Goal: Check status: Verify the current state of an ongoing process or item

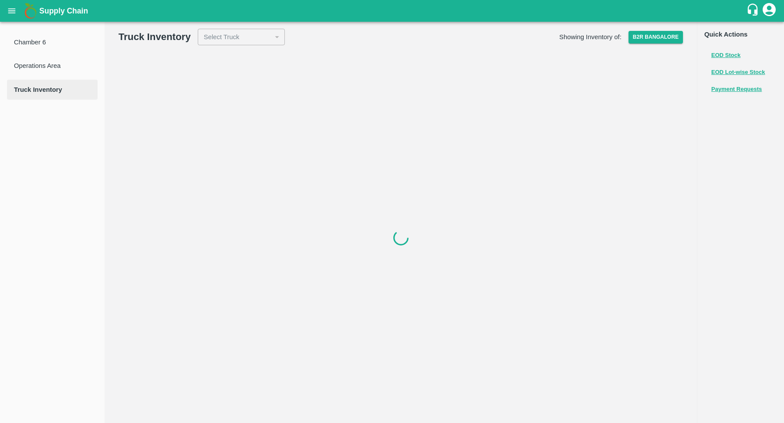
drag, startPoint x: 0, startPoint y: 0, endPoint x: 3, endPoint y: 10, distance: 11.0
click at [3, 10] on button "open drawer" at bounding box center [12, 11] width 20 height 20
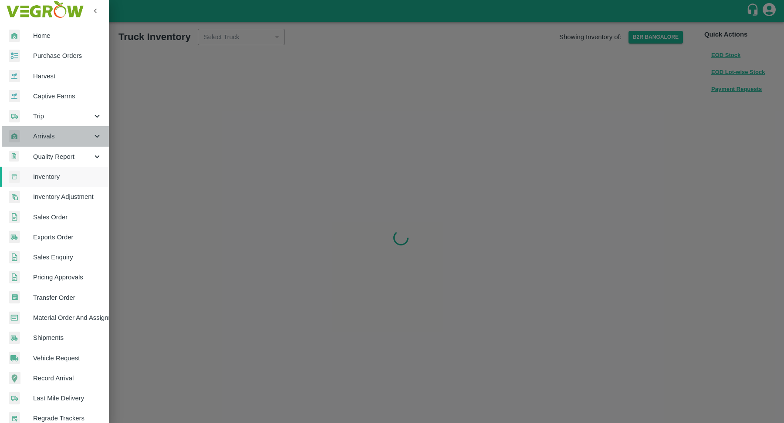
click at [61, 139] on span "Arrivals" at bounding box center [62, 136] width 59 height 10
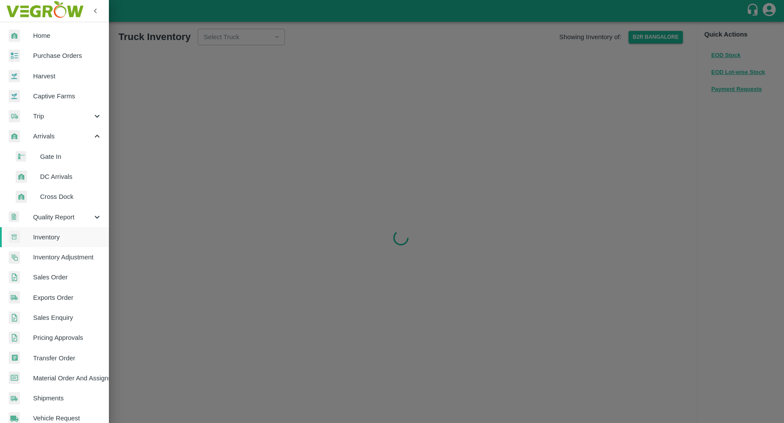
click at [67, 175] on span "DC Arrivals" at bounding box center [71, 177] width 62 height 10
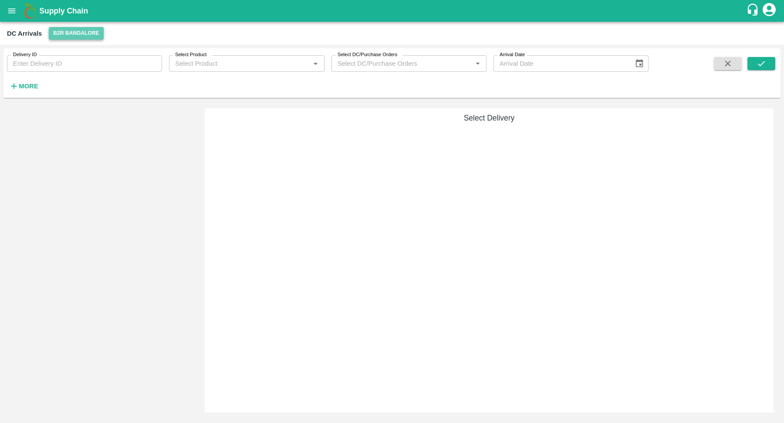
click at [85, 28] on button "B2R Bangalore" at bounding box center [76, 33] width 54 height 13
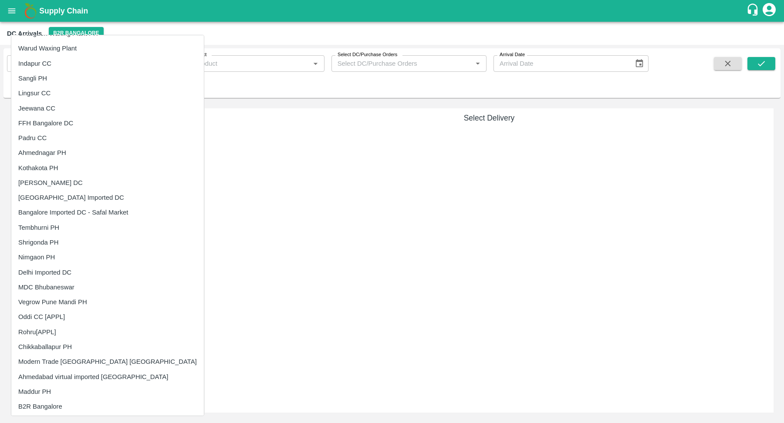
scroll to position [195, 0]
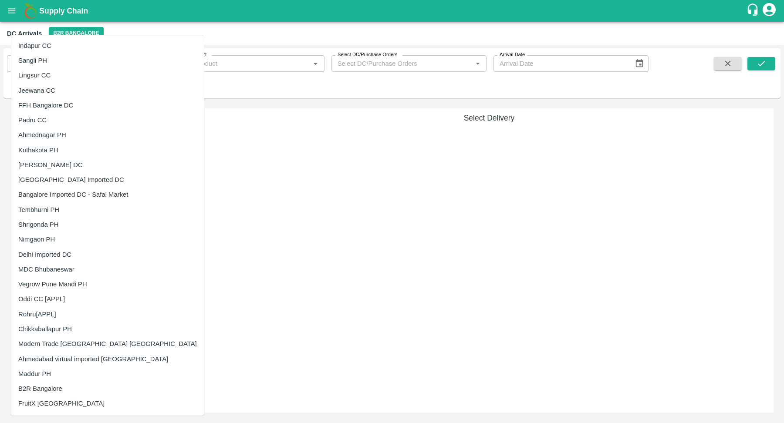
click at [53, 214] on li "Tembhurni PH" at bounding box center [107, 209] width 192 height 15
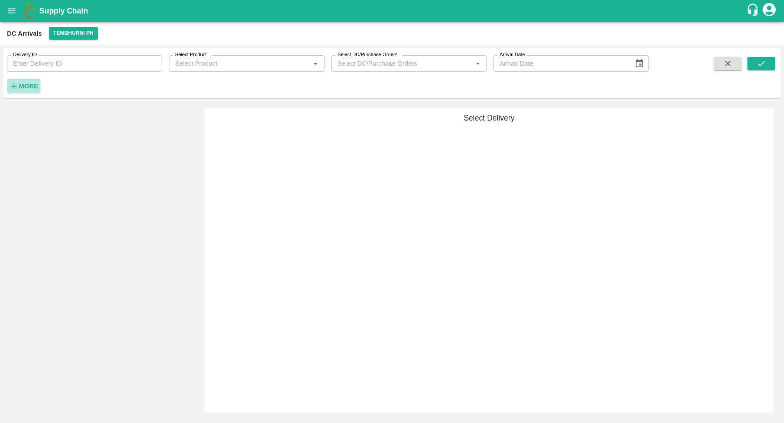
click at [17, 82] on icon "button" at bounding box center [14, 86] width 10 height 10
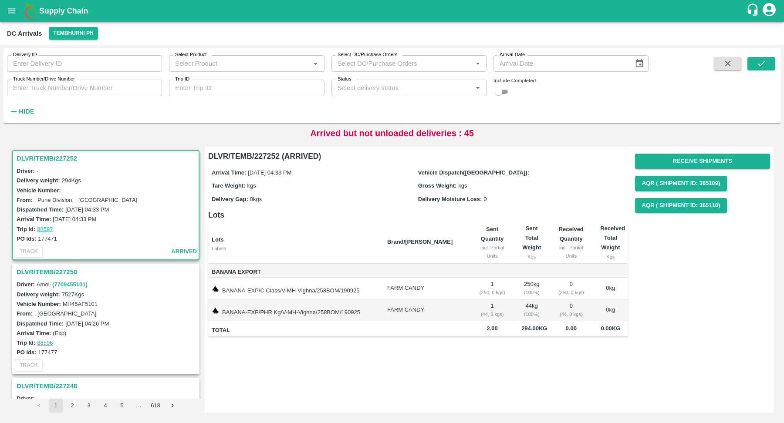
click at [61, 160] on h3 "DLVR/TEMB/227252" at bounding box center [107, 158] width 181 height 11
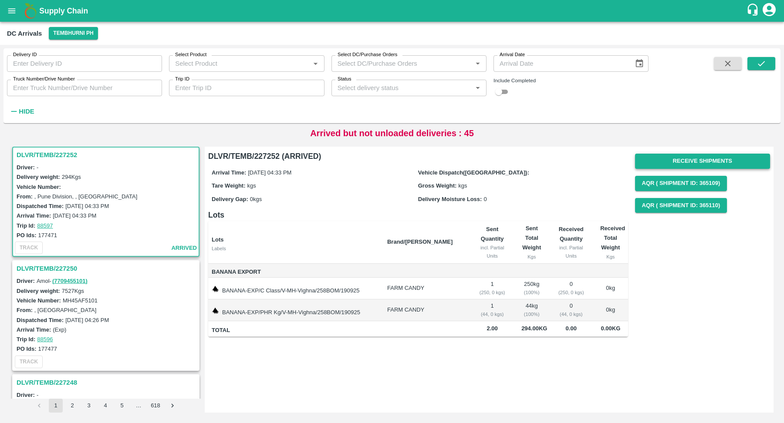
click at [694, 160] on button "Receive Shipments" at bounding box center [702, 161] width 135 height 15
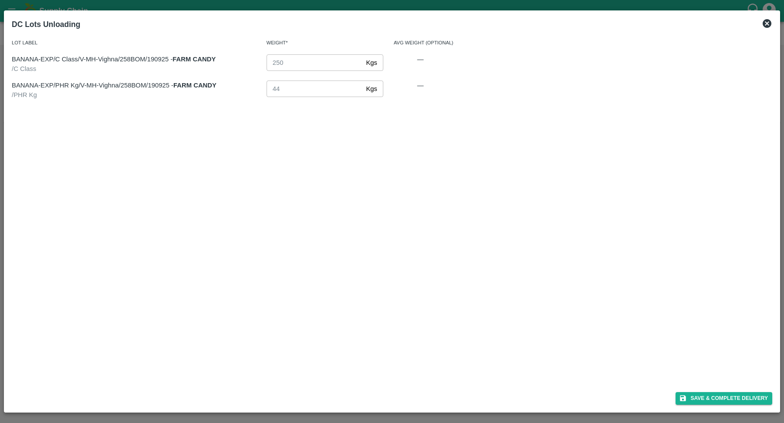
click at [767, 27] on icon at bounding box center [766, 23] width 9 height 9
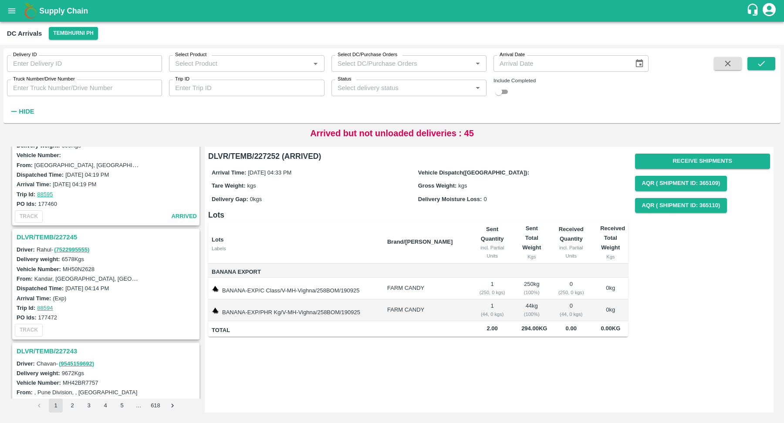
click at [48, 232] on h3 "DLVR/TEMB/227245" at bounding box center [107, 237] width 181 height 11
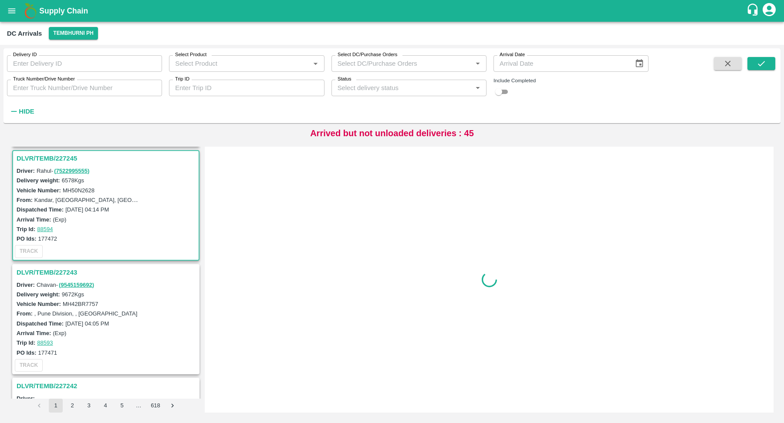
scroll to position [343, 0]
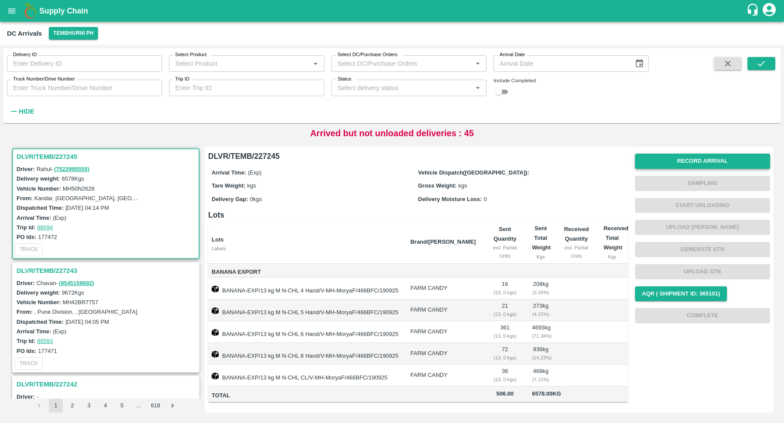
click at [667, 163] on button "Record Arrival" at bounding box center [702, 161] width 135 height 15
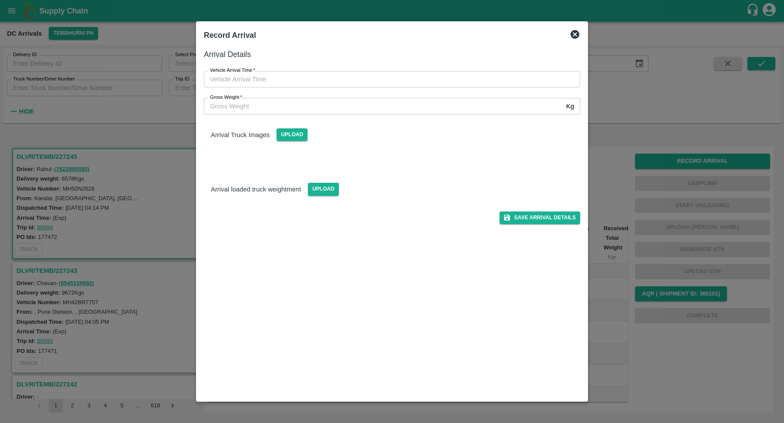
click at [574, 33] on icon at bounding box center [574, 34] width 10 height 10
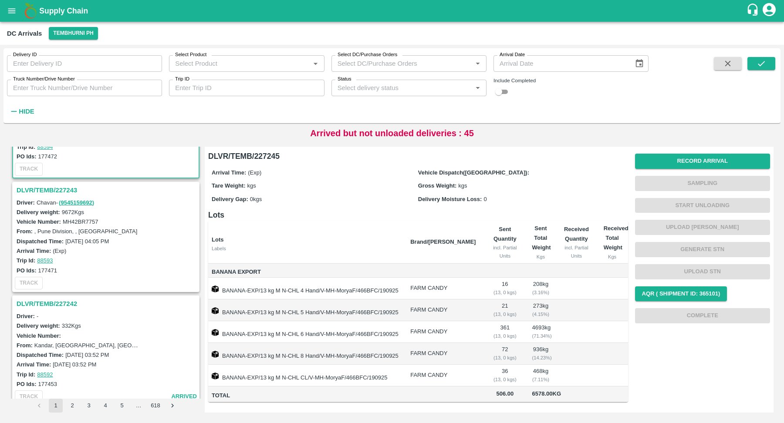
scroll to position [478, 0]
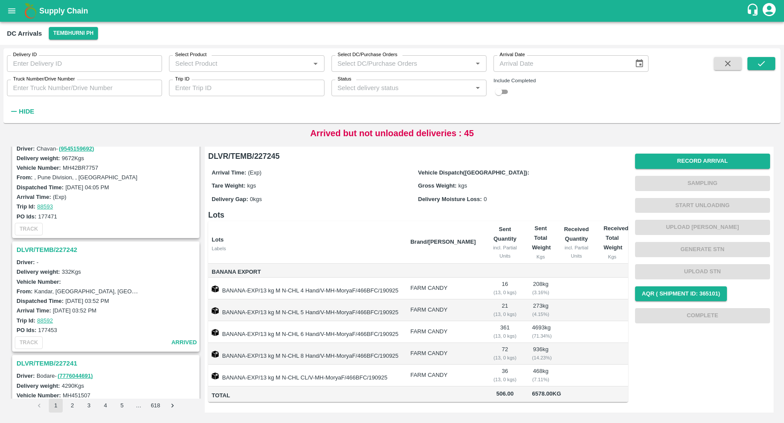
click at [50, 249] on h3 "DLVR/TEMB/227242" at bounding box center [107, 249] width 181 height 11
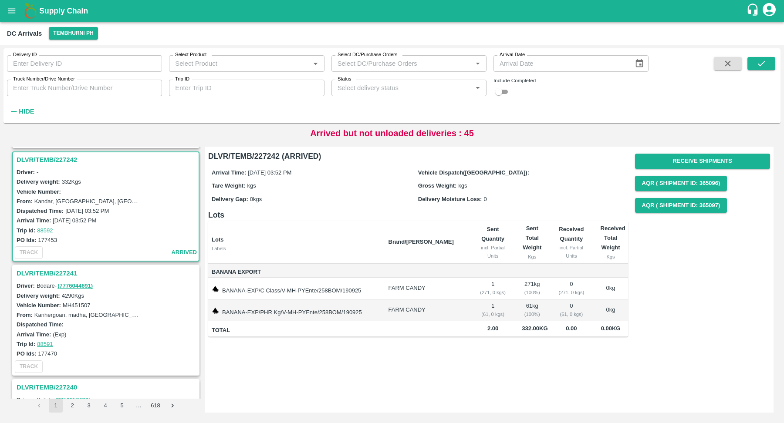
scroll to position [570, 0]
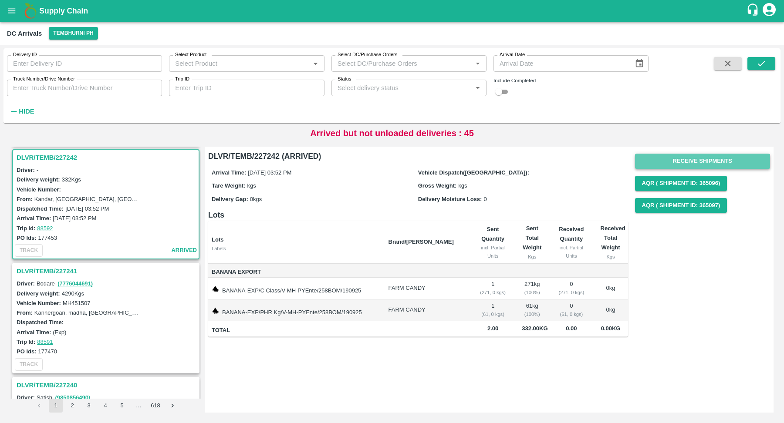
click at [678, 158] on button "Receive Shipments" at bounding box center [702, 161] width 135 height 15
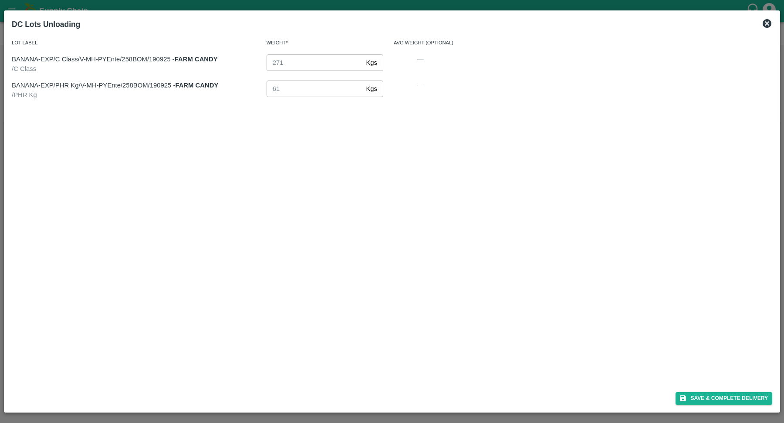
click at [768, 24] on icon at bounding box center [766, 23] width 9 height 9
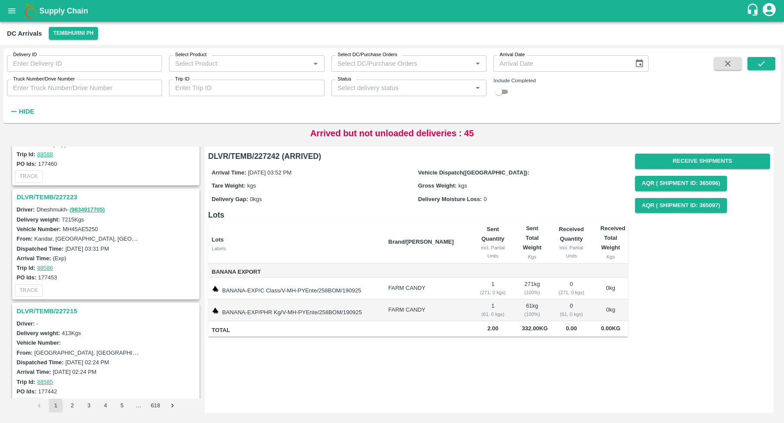
scroll to position [1039, 0]
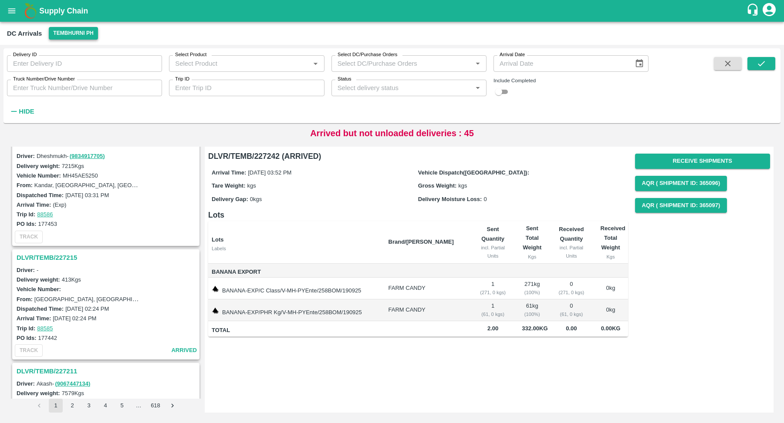
click at [86, 29] on button "Tembhurni PH" at bounding box center [73, 33] width 49 height 13
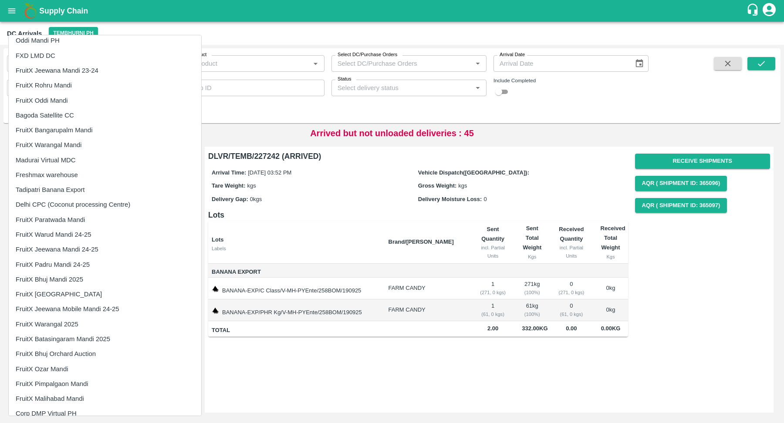
scroll to position [665, 0]
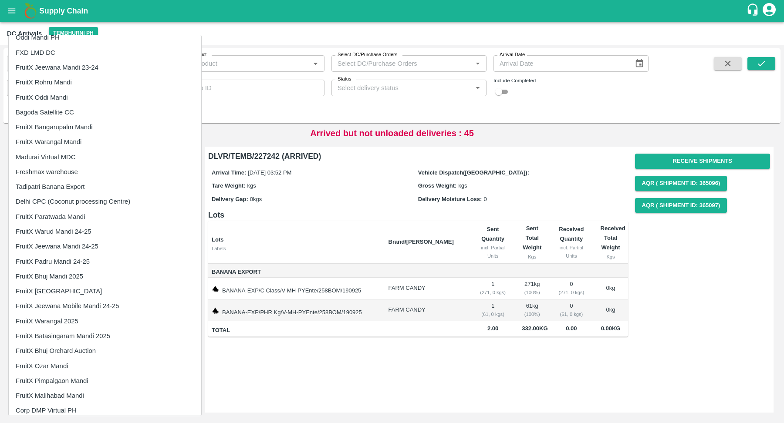
click at [62, 286] on li "FruitX [GEOGRAPHIC_DATA]" at bounding box center [105, 291] width 192 height 15
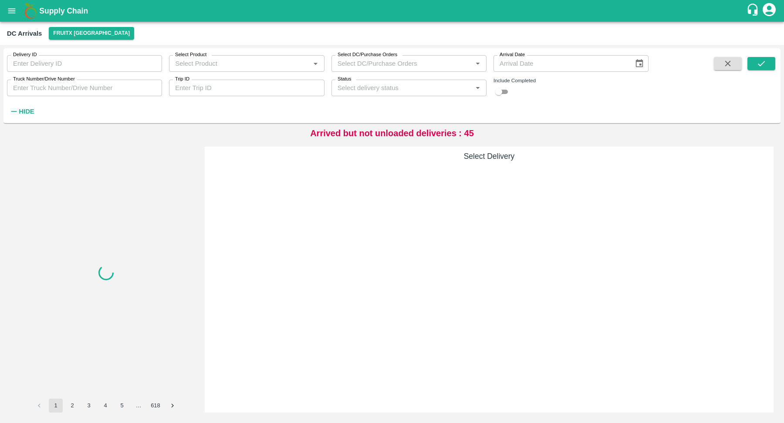
scroll to position [0, 0]
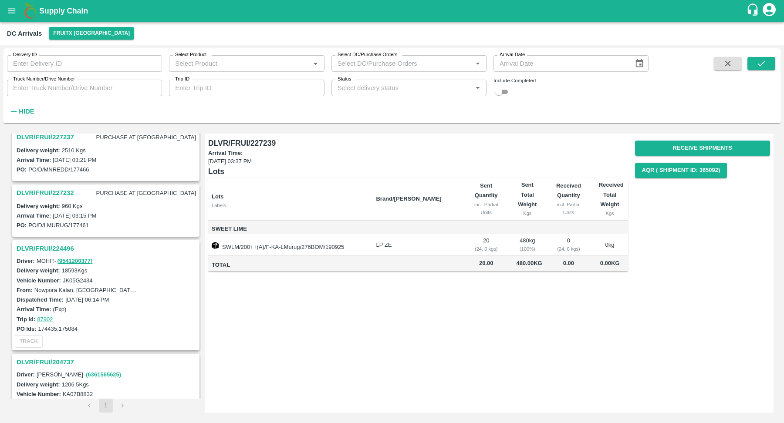
scroll to position [66, 0]
click at [47, 242] on h3 "DLVR/FRUI/224496" at bounding box center [107, 246] width 181 height 11
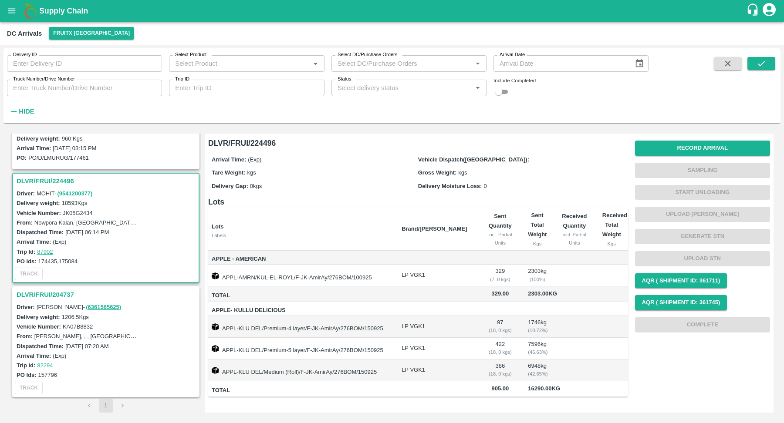
scroll to position [132, 0]
click at [682, 152] on button "Record Arrival" at bounding box center [702, 148] width 135 height 15
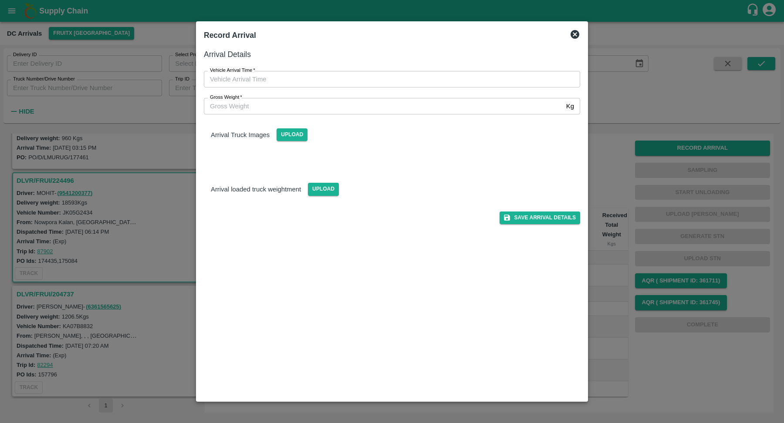
click at [576, 40] on div "Record Arrival" at bounding box center [391, 35] width 383 height 19
click at [572, 36] on icon at bounding box center [574, 34] width 9 height 9
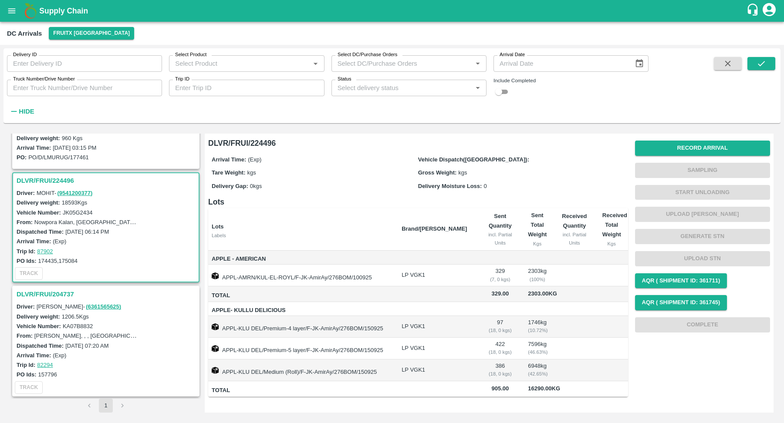
click at [381, 82] on input "Status" at bounding box center [401, 87] width 135 height 11
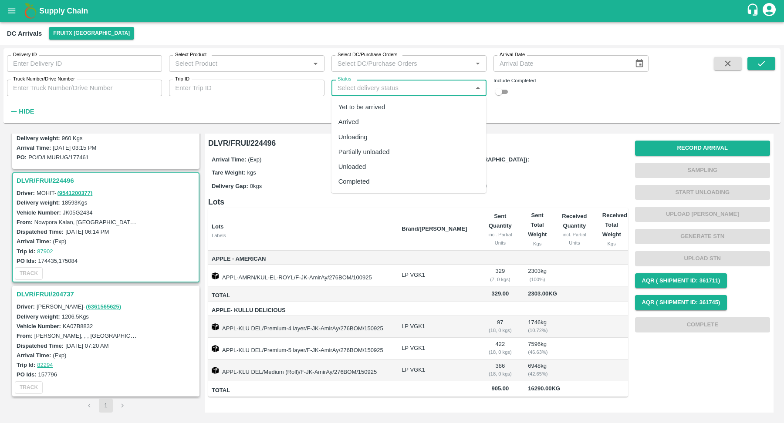
click at [378, 139] on div "Unloading" at bounding box center [408, 137] width 155 height 15
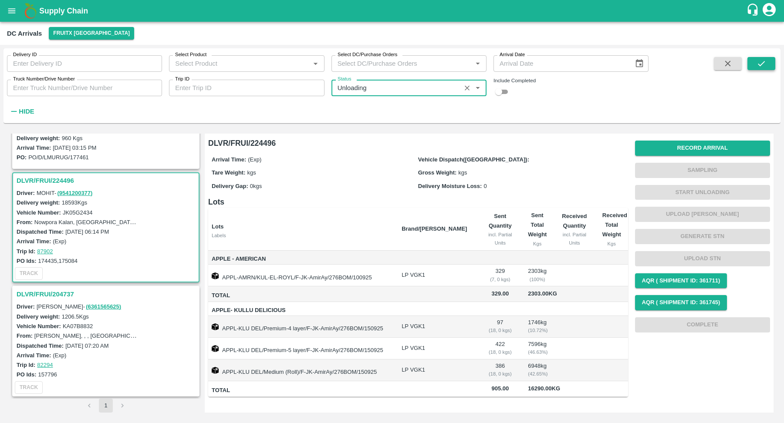
click at [754, 65] on button "submit" at bounding box center [761, 63] width 28 height 13
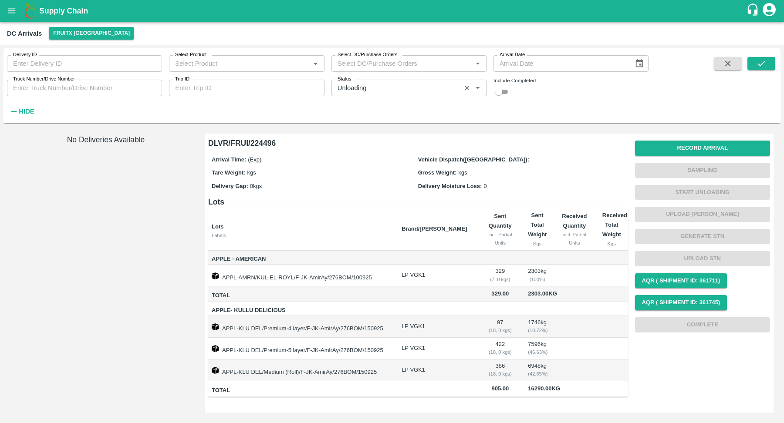
click at [422, 94] on input "Status" at bounding box center [396, 87] width 124 height 11
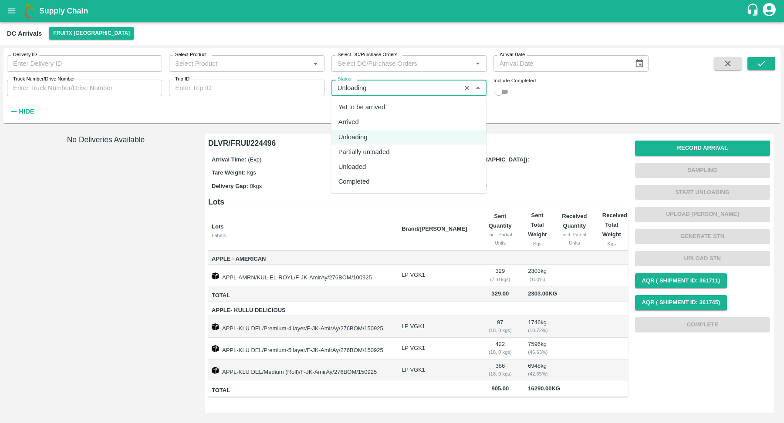
click at [376, 122] on div "Arrived" at bounding box center [408, 122] width 155 height 15
type input "Arrived"
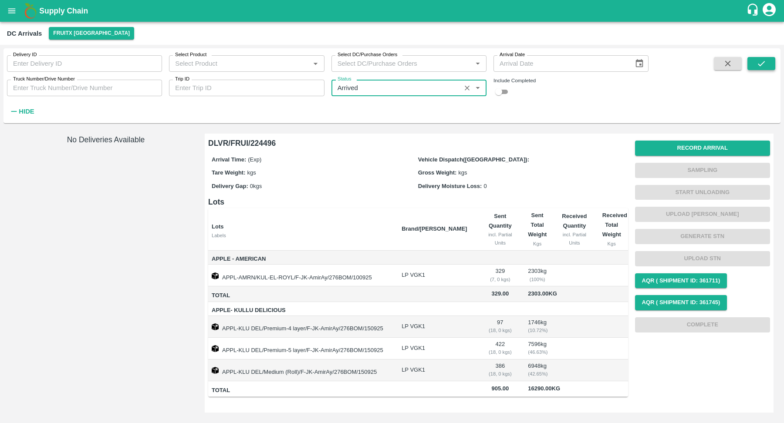
click at [757, 60] on icon "submit" at bounding box center [761, 64] width 10 height 10
click at [505, 88] on input "checkbox" at bounding box center [498, 92] width 31 height 10
checkbox input "true"
click at [763, 61] on icon "submit" at bounding box center [761, 64] width 10 height 10
click at [449, 96] on div "Status   *" at bounding box center [408, 88] width 155 height 17
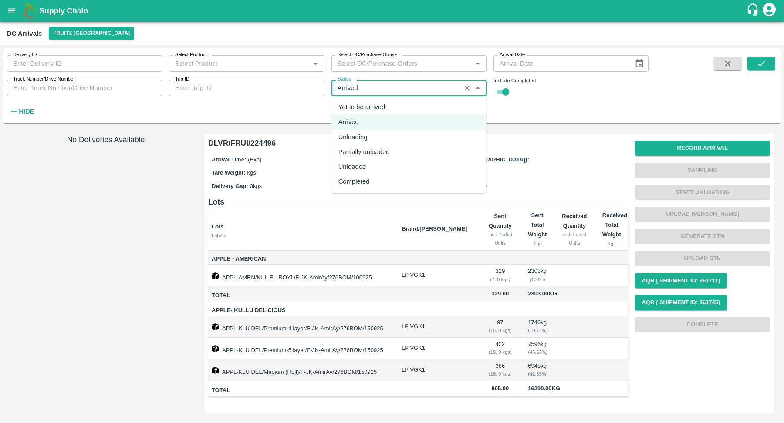
click at [373, 106] on div "Yet to be arrived" at bounding box center [361, 107] width 47 height 10
type input "Yet to be arrived"
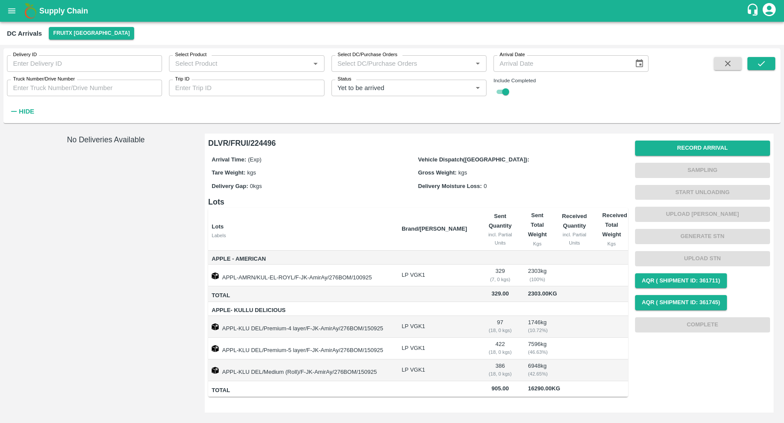
click at [770, 56] on div "Delivery ID Delivery ID Select Product Select Product   * Select DC/Purchase Or…" at bounding box center [391, 86] width 777 height 68
click at [763, 67] on icon "submit" at bounding box center [761, 64] width 10 height 10
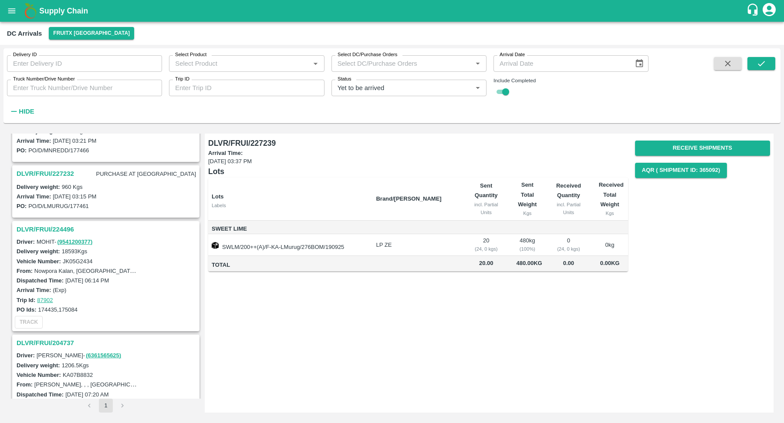
scroll to position [132, 0]
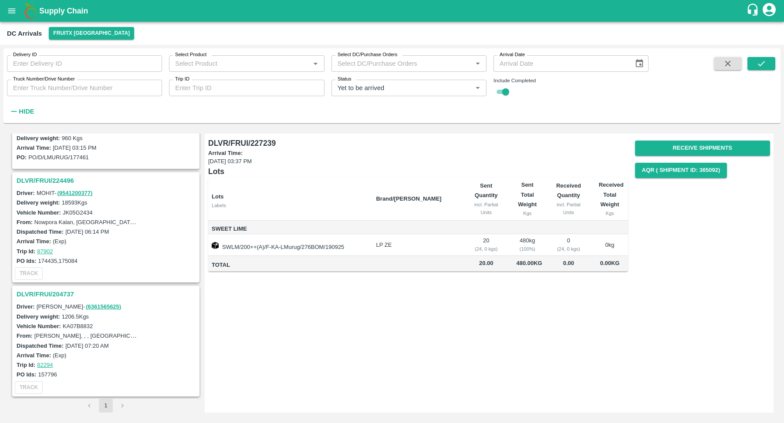
click at [31, 296] on h3 "DLVR/FRUI/204737" at bounding box center [107, 294] width 181 height 11
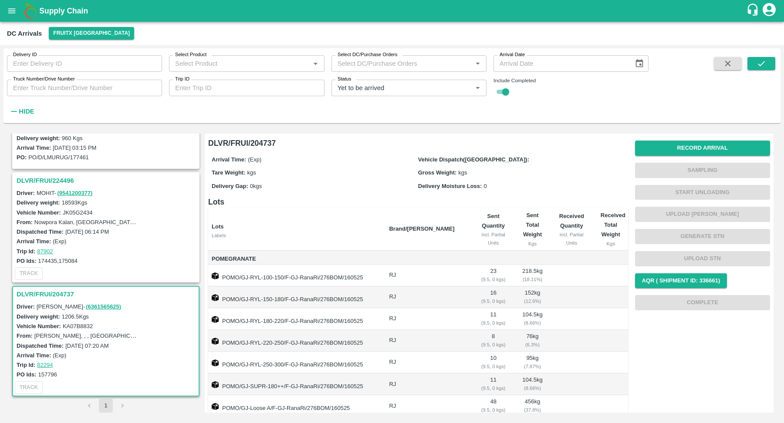
click at [10, 3] on button "open drawer" at bounding box center [12, 11] width 20 height 20
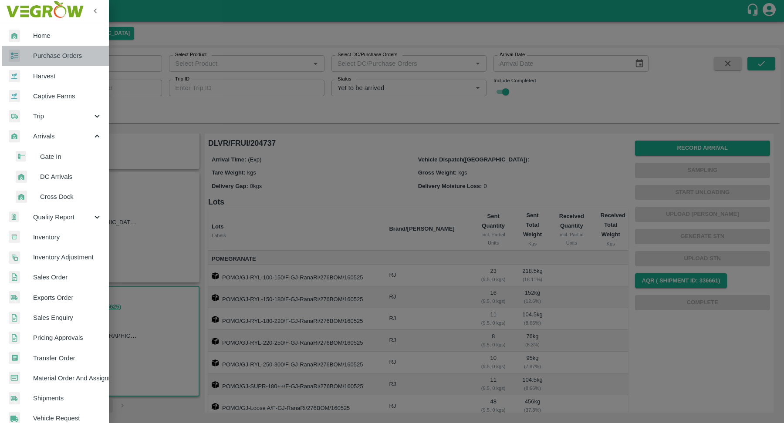
click at [62, 57] on span "Purchase Orders" at bounding box center [67, 56] width 69 height 10
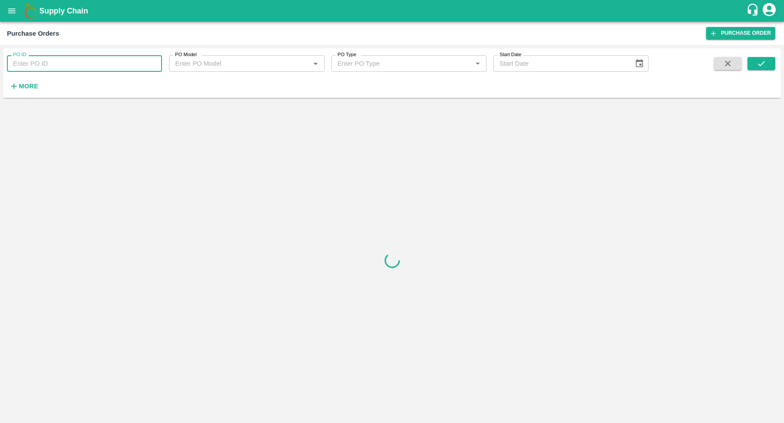
click at [68, 67] on input "PO ID" at bounding box center [84, 63] width 155 height 17
paste input "172987"
click at [773, 57] on button "submit" at bounding box center [761, 63] width 28 height 13
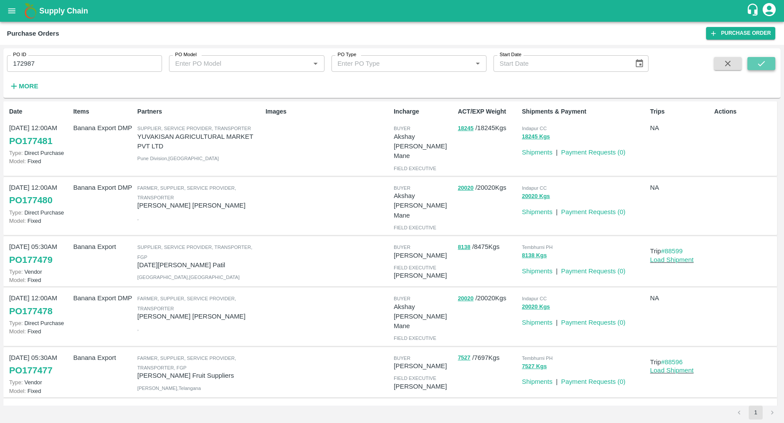
click at [763, 62] on icon "submit" at bounding box center [760, 63] width 7 height 5
click at [19, 88] on strong "More" at bounding box center [29, 86] width 20 height 7
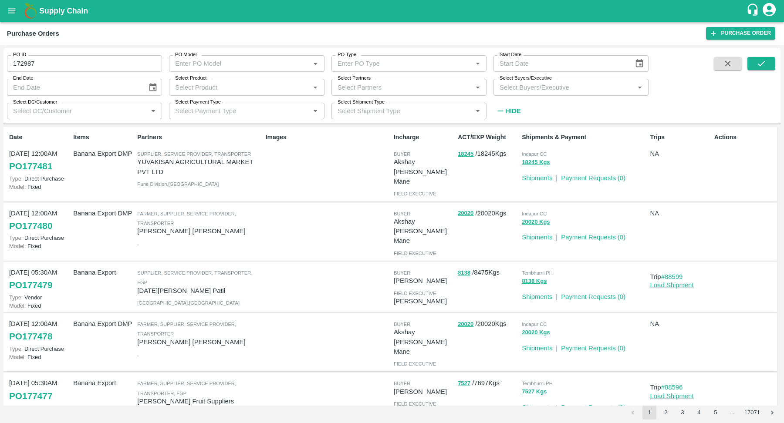
click at [49, 68] on input "172987" at bounding box center [84, 63] width 155 height 17
type input "172987"
click at [757, 68] on button "submit" at bounding box center [761, 63] width 28 height 13
